Goal: Book appointment/travel/reservation

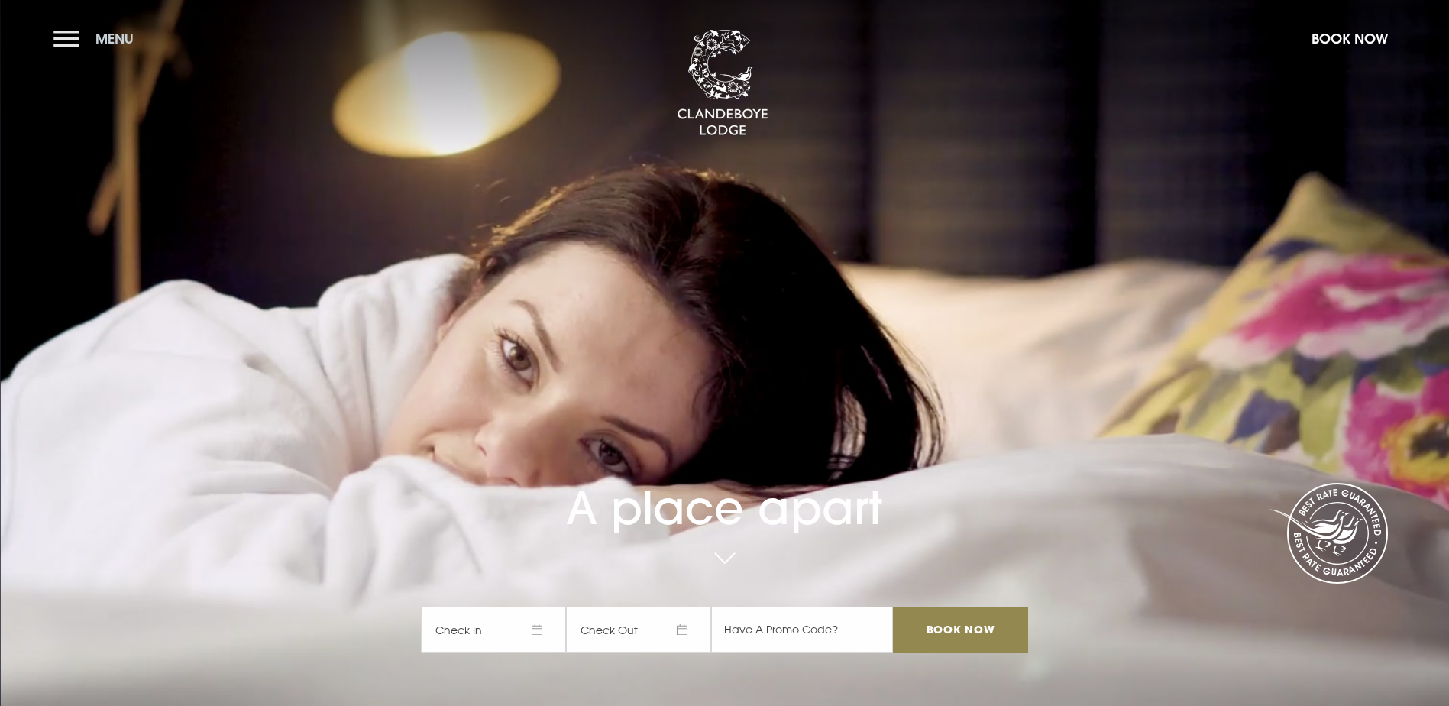
click at [55, 35] on button "Menu" at bounding box center [97, 38] width 88 height 33
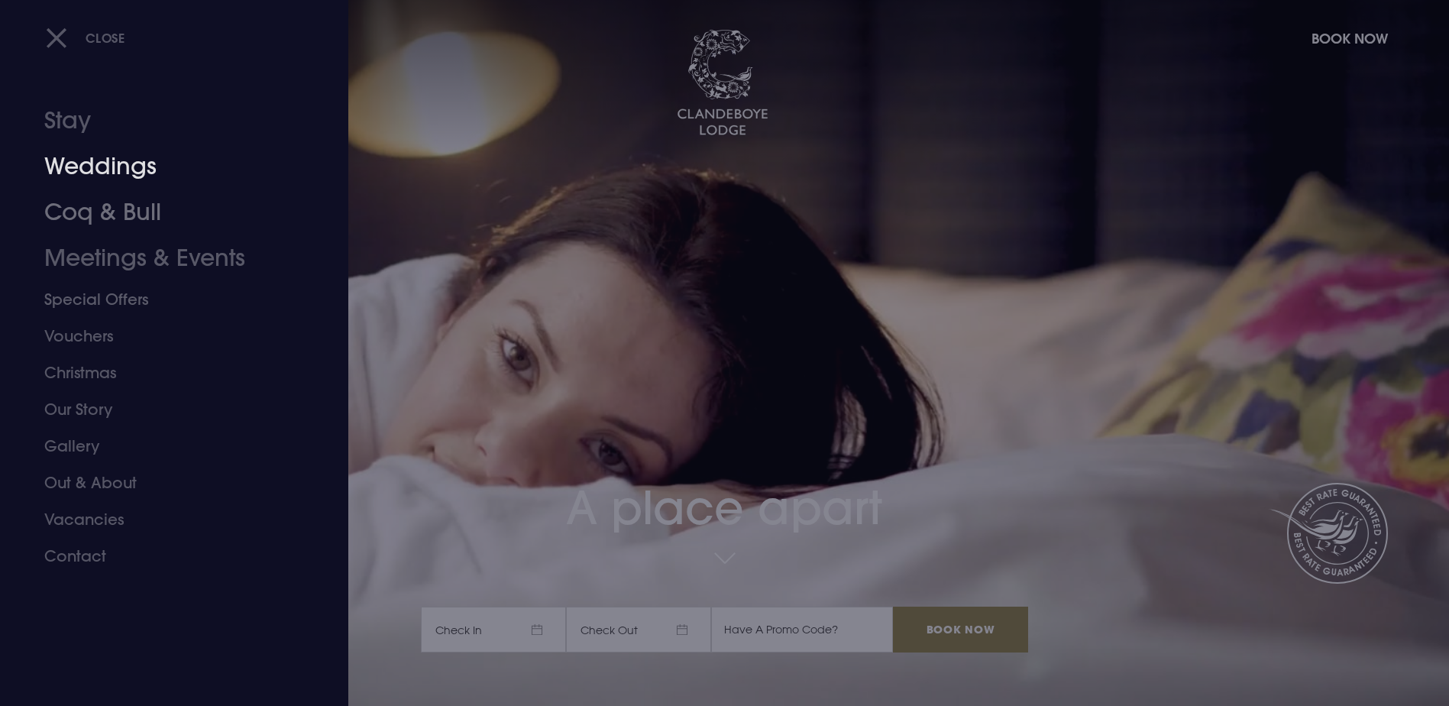
drag, startPoint x: 118, startPoint y: 167, endPoint x: 354, endPoint y: 292, distance: 267.1
click at [118, 167] on link "Weddings" at bounding box center [164, 167] width 241 height 46
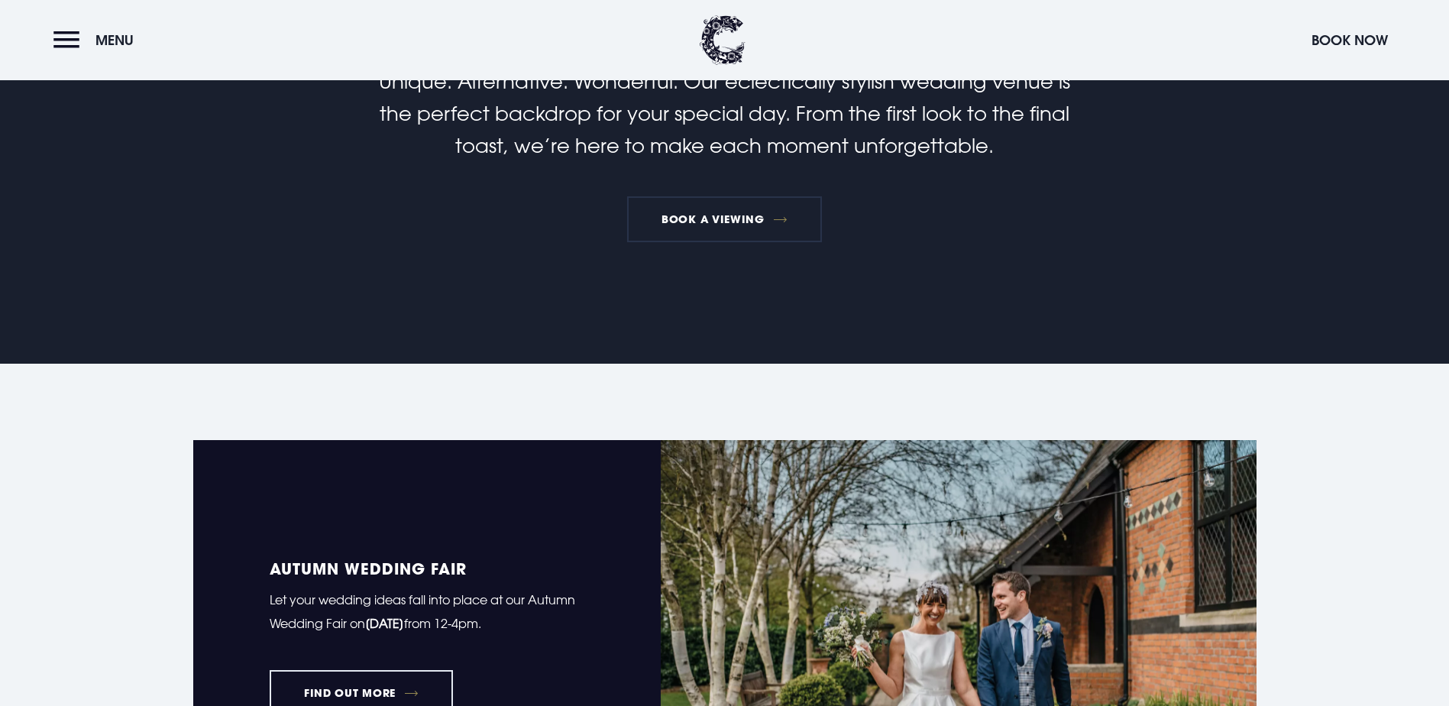
scroll to position [1069, 0]
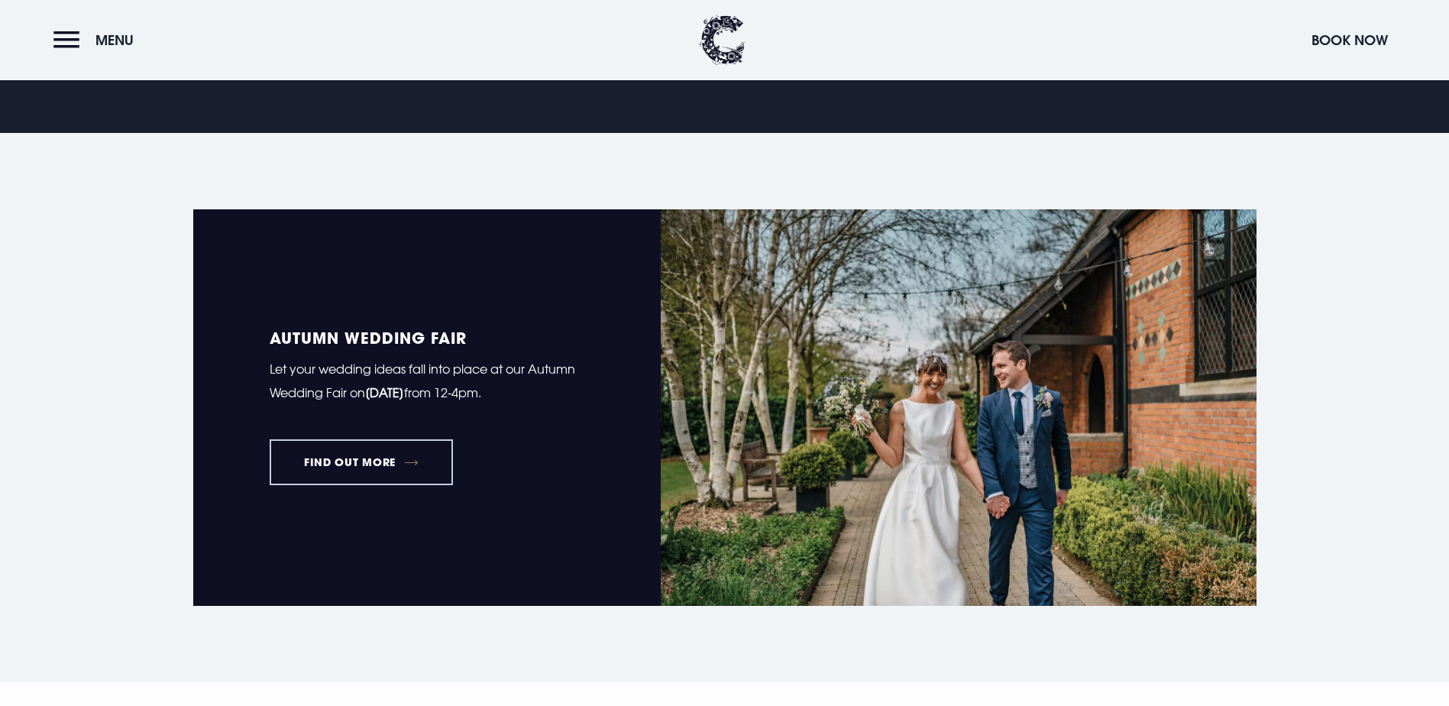
click at [401, 439] on link "FIND OUT MORE" at bounding box center [362, 462] width 184 height 46
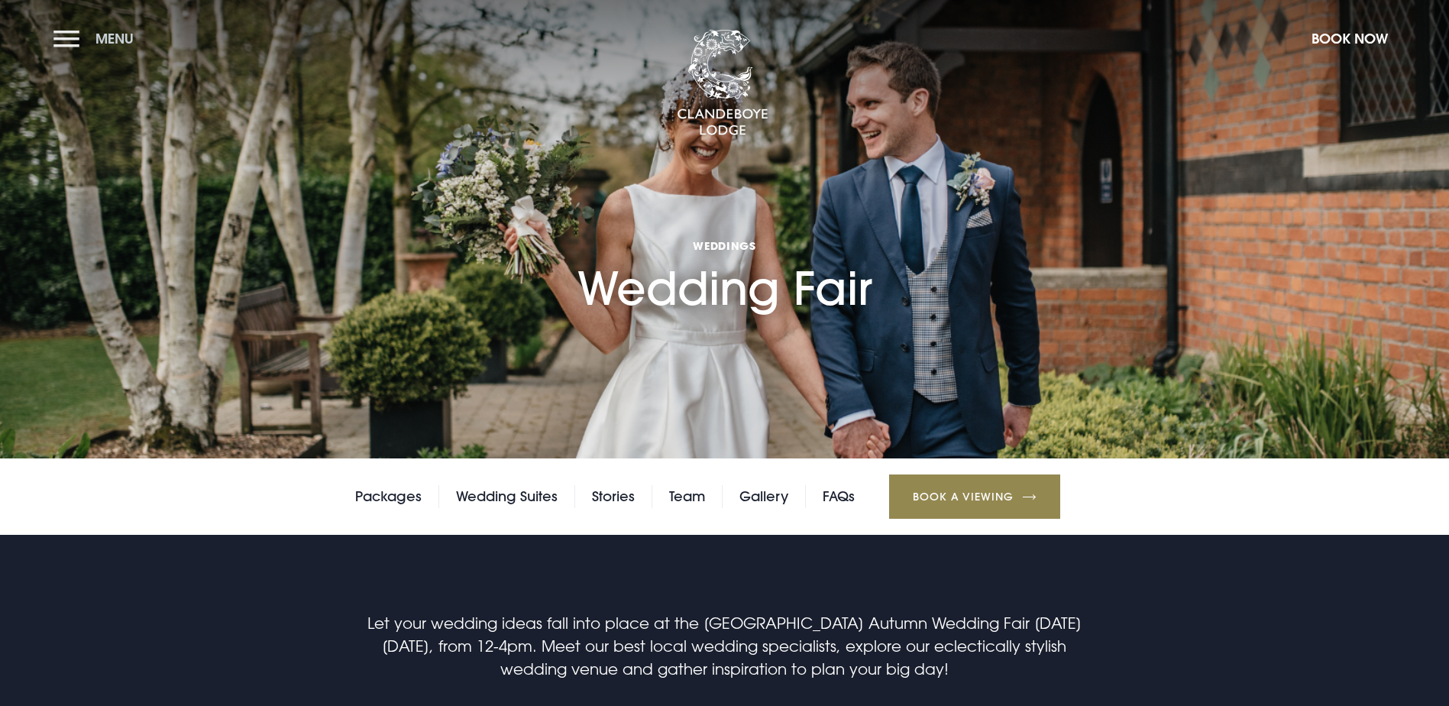
click at [82, 39] on button "Menu" at bounding box center [97, 38] width 88 height 33
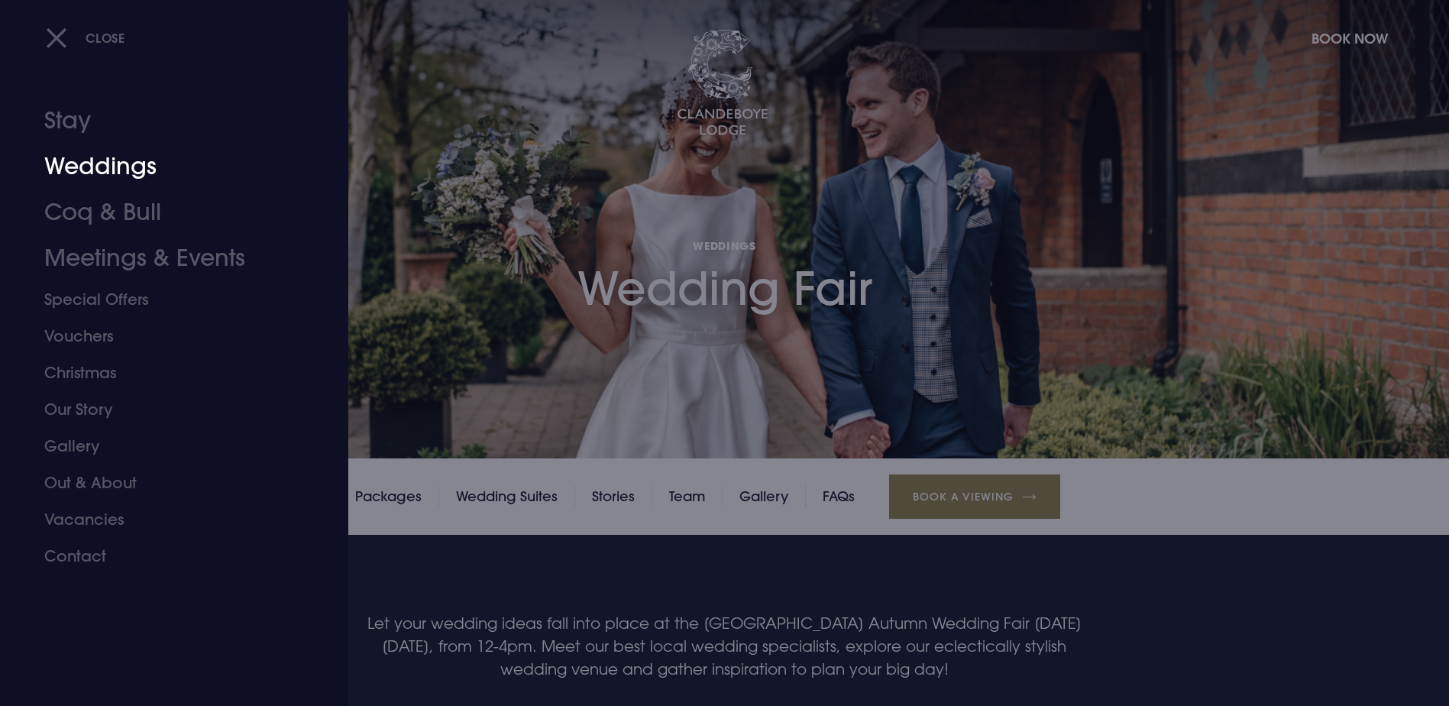
click at [105, 169] on link "Weddings" at bounding box center [164, 167] width 241 height 46
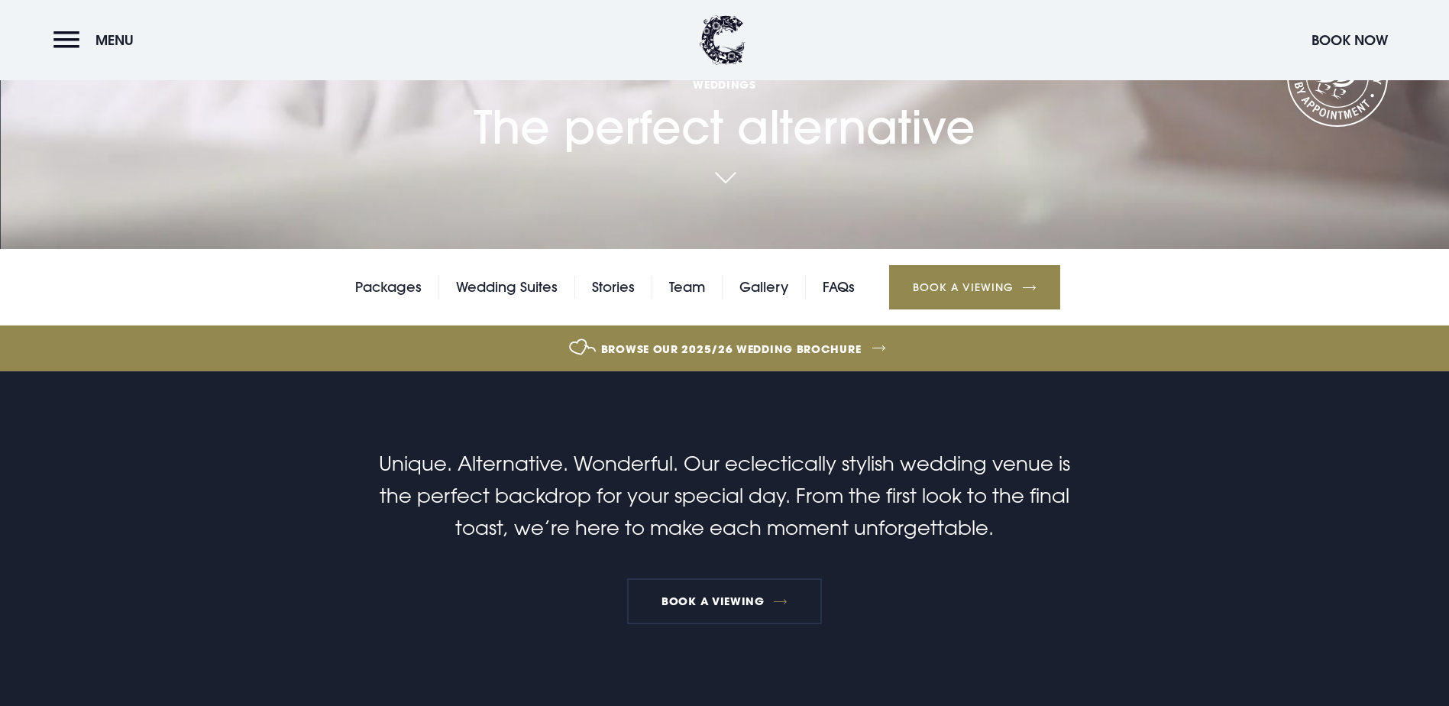
scroll to position [535, 0]
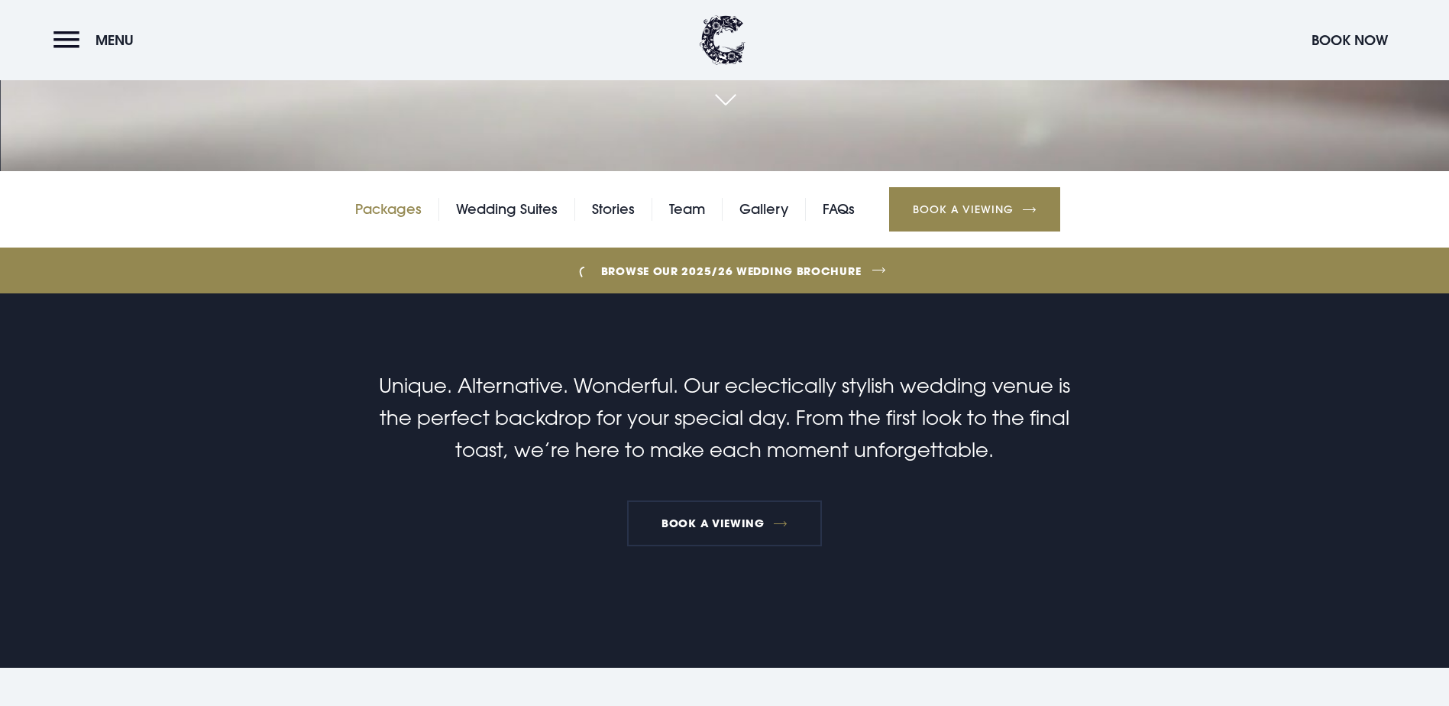
click at [395, 198] on link "Packages" at bounding box center [388, 209] width 66 height 23
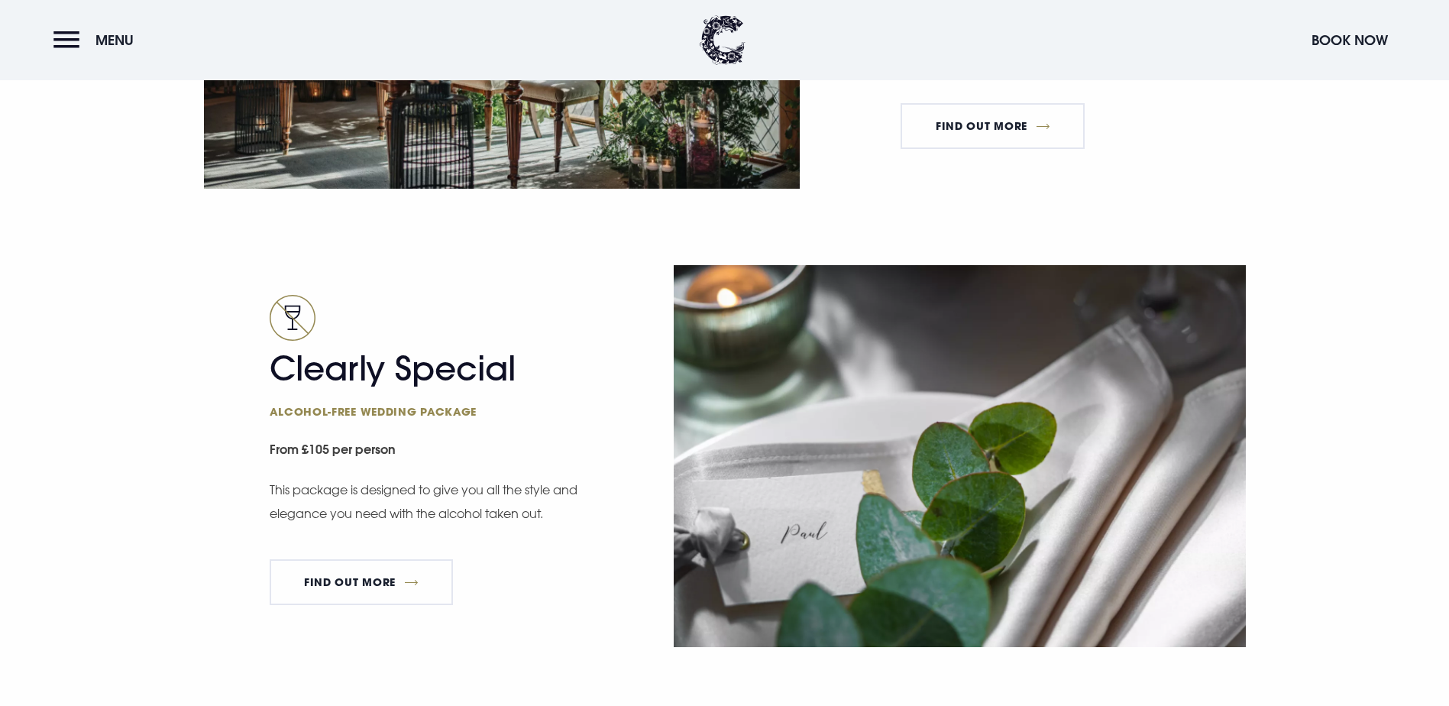
scroll to position [2596, 0]
click at [1020, 148] on link "FIND OUT MORE" at bounding box center [992, 125] width 184 height 46
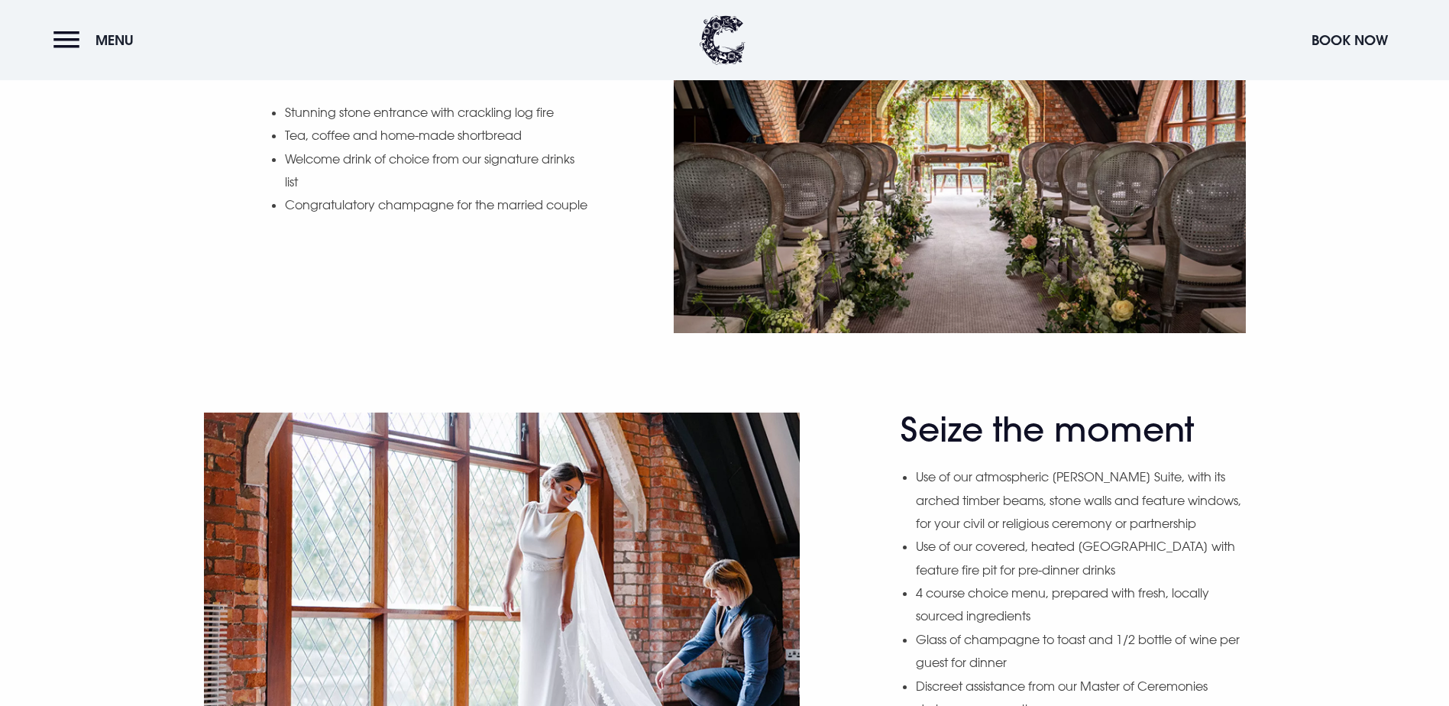
scroll to position [611, 0]
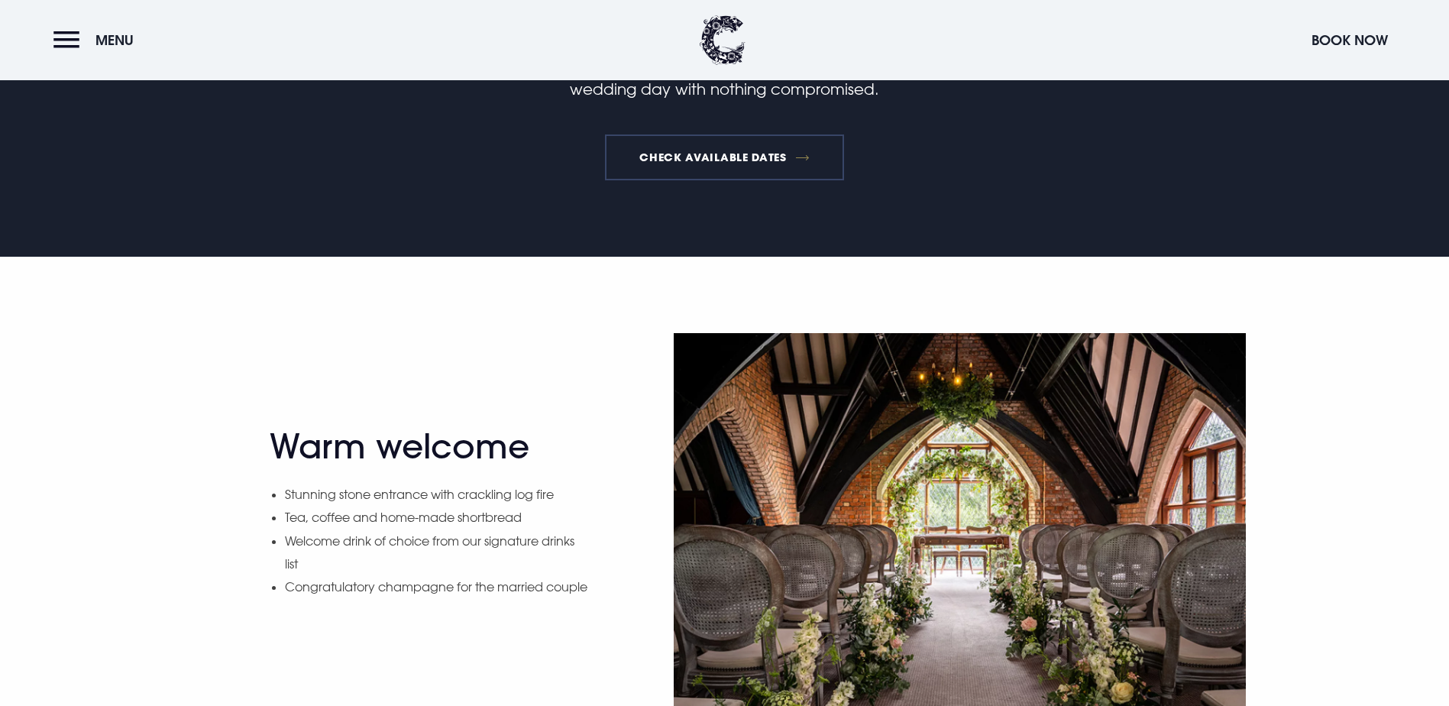
click at [764, 180] on link "Check available dates" at bounding box center [724, 157] width 239 height 46
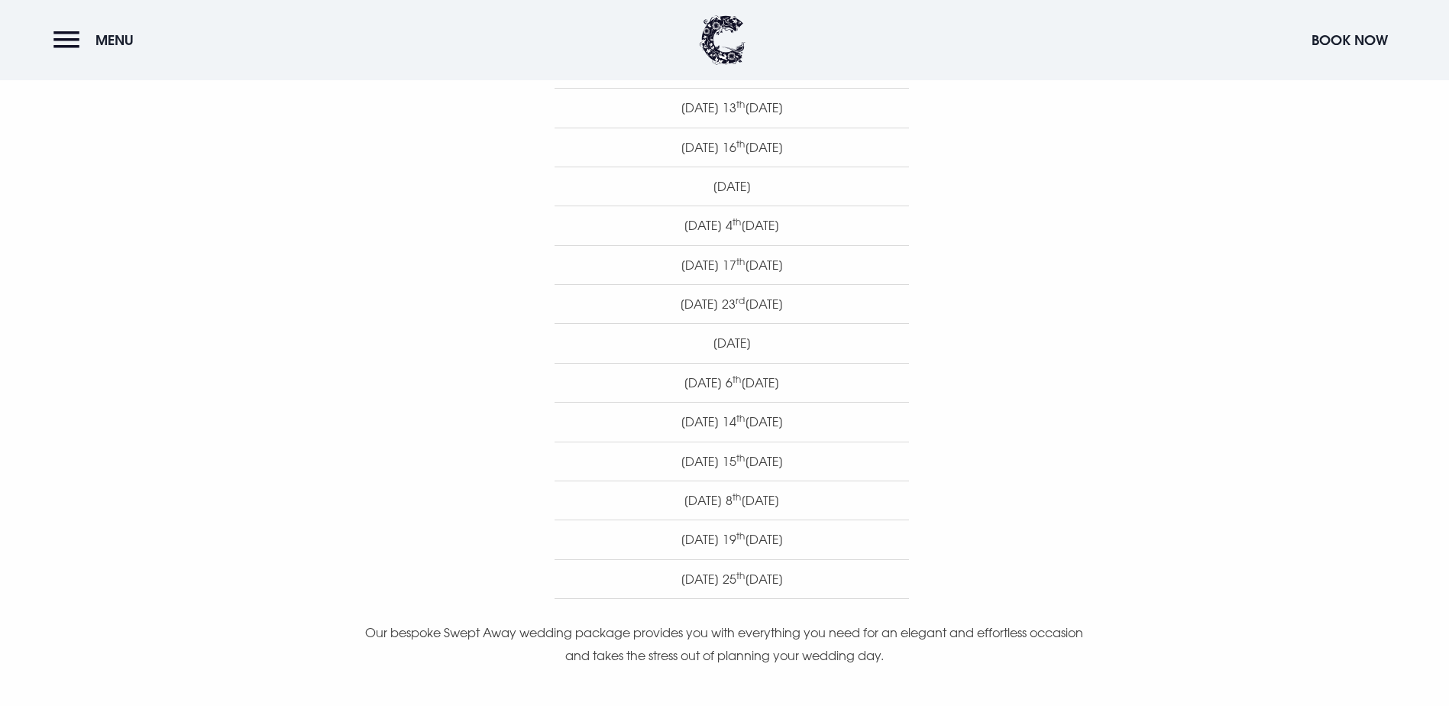
scroll to position [993, 0]
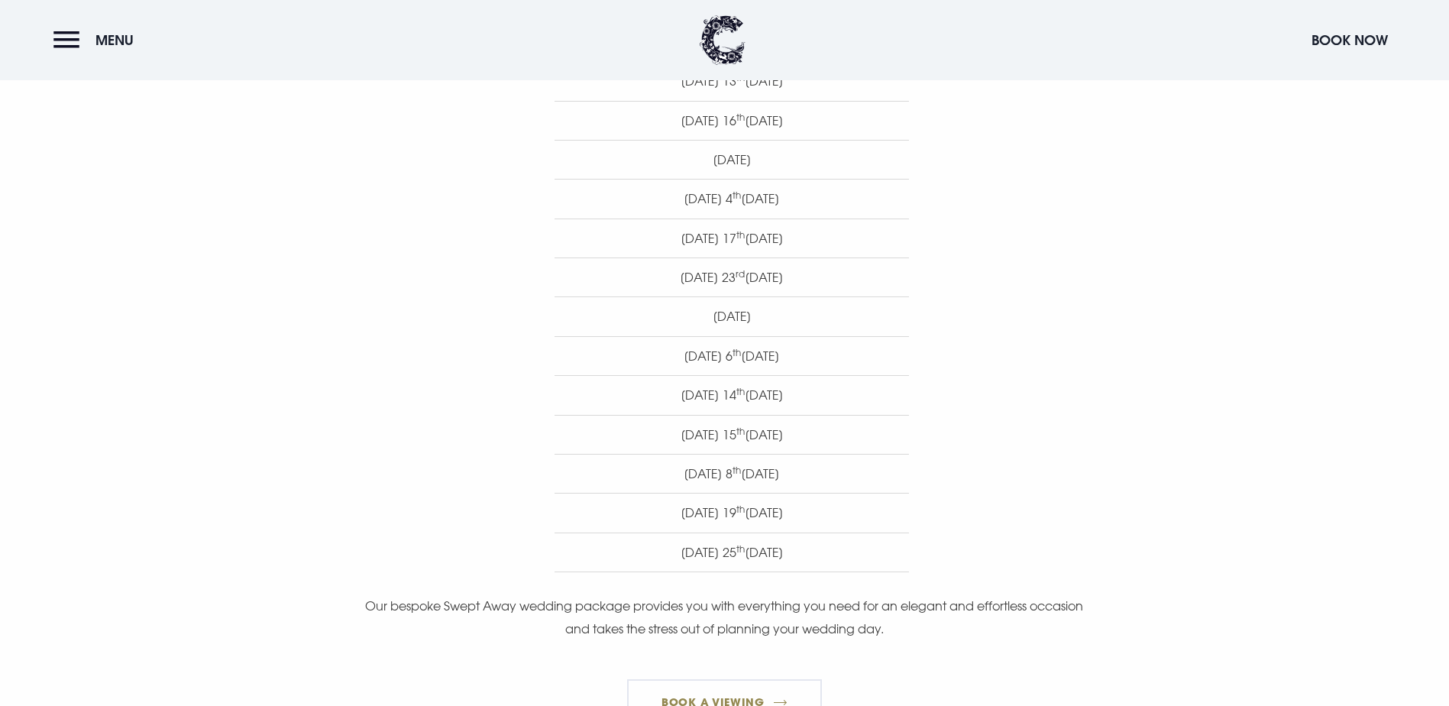
click at [62, 149] on section "The dates listed below are only a selection of the key dates that are available…" at bounding box center [724, 247] width 1449 height 1132
